Goal: Navigation & Orientation: Find specific page/section

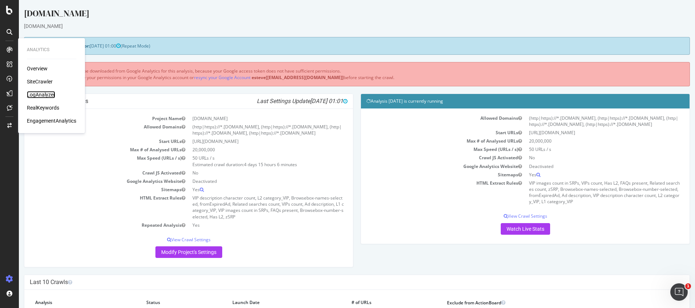
click at [39, 97] on div "LogAnalyzer" at bounding box center [41, 94] width 28 height 7
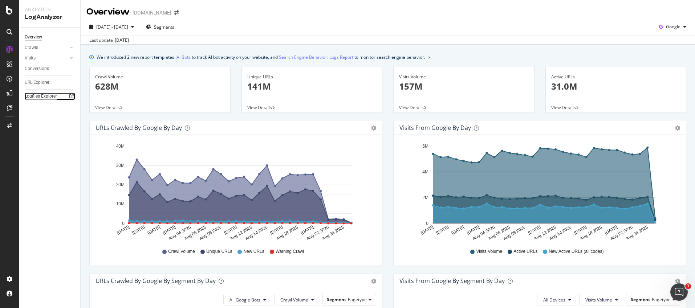
click at [41, 100] on div "Logfiles Explorer" at bounding box center [41, 97] width 32 height 8
